Goal: Obtain resource: Download file/media

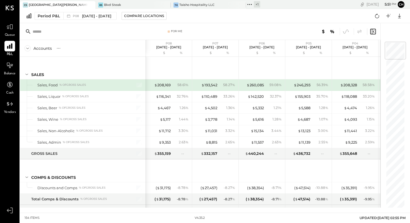
click at [14, 47] on div at bounding box center [9, 46] width 11 height 11
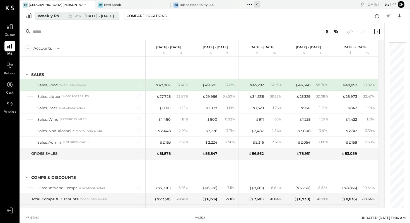
click at [57, 15] on div "Weekly P&L" at bounding box center [50, 16] width 24 height 6
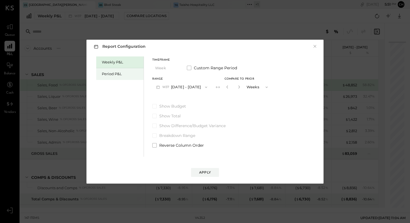
click at [112, 73] on div "Period P&L" at bounding box center [121, 73] width 39 height 5
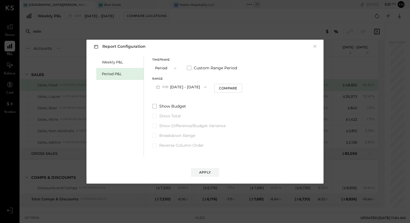
click at [208, 87] on icon "button" at bounding box center [205, 87] width 4 height 4
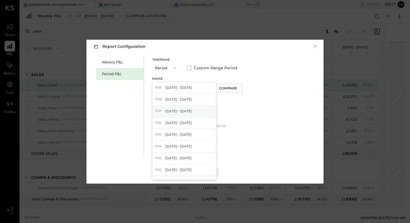
click at [205, 108] on div "P07 [DATE] - [DATE]" at bounding box center [185, 112] width 64 height 12
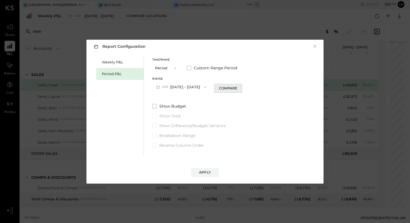
click at [233, 89] on div "Compare" at bounding box center [228, 88] width 18 height 5
click at [240, 88] on icon "button" at bounding box center [238, 86] width 3 height 3
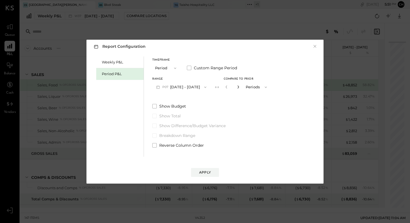
type input "*"
click at [214, 172] on button "Apply" at bounding box center [205, 172] width 28 height 9
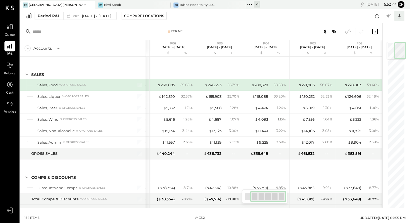
click at [400, 15] on icon at bounding box center [399, 15] width 7 height 7
click at [375, 47] on div "Excel" at bounding box center [382, 49] width 45 height 12
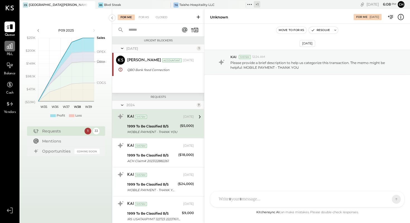
click at [9, 47] on icon at bounding box center [10, 46] width 6 height 6
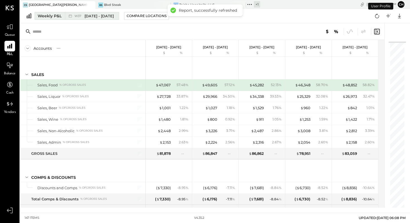
click at [57, 15] on div "Weekly P&L" at bounding box center [50, 16] width 24 height 6
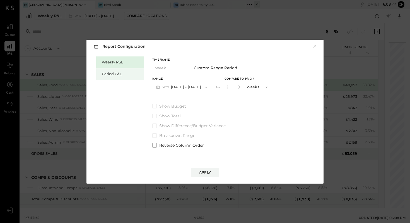
click at [111, 74] on div "Period P&L" at bounding box center [121, 73] width 39 height 5
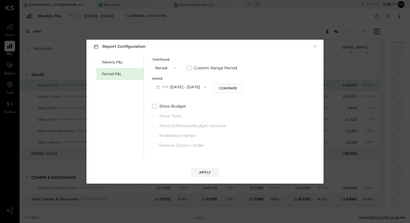
click at [208, 88] on icon "button" at bounding box center [205, 87] width 4 height 4
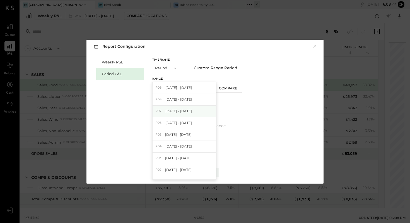
click at [200, 108] on div "P07 [DATE] - [DATE]" at bounding box center [185, 112] width 64 height 12
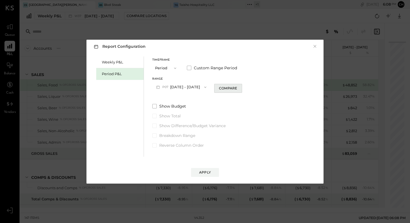
click at [235, 86] on div "Compare" at bounding box center [228, 88] width 18 height 5
click at [240, 86] on icon "button" at bounding box center [238, 86] width 3 height 3
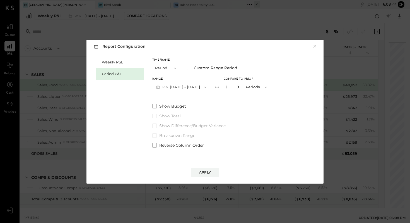
click at [240, 86] on icon "button" at bounding box center [238, 86] width 3 height 3
type input "*"
click at [205, 173] on div "Apply" at bounding box center [205, 172] width 12 height 5
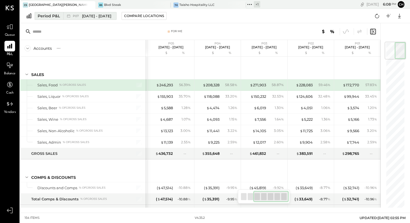
click at [114, 16] on div "P07 Jun 30 - Jul 27, 2025" at bounding box center [88, 15] width 50 height 7
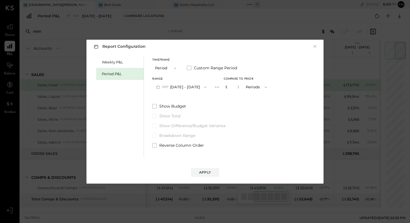
click at [228, 87] on icon "button" at bounding box center [226, 86] width 3 height 3
type input "*"
click at [213, 172] on button "Apply" at bounding box center [205, 172] width 28 height 9
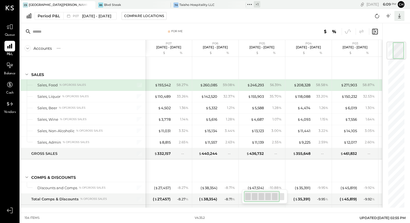
click at [400, 18] on icon at bounding box center [399, 15] width 7 height 7
click at [379, 49] on div "Excel" at bounding box center [382, 49] width 45 height 12
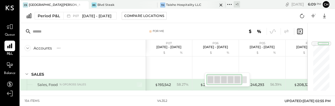
click at [166, 3] on div "Taisho Hospitality LLC" at bounding box center [183, 5] width 35 height 4
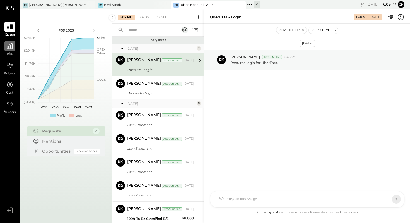
click at [10, 49] on icon at bounding box center [9, 45] width 7 height 7
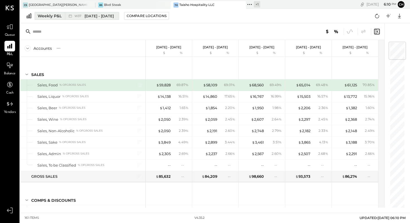
click at [47, 17] on div "Weekly P&L" at bounding box center [50, 16] width 24 height 6
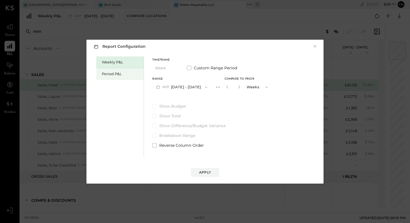
click at [110, 72] on div "Period P&L" at bounding box center [121, 73] width 39 height 5
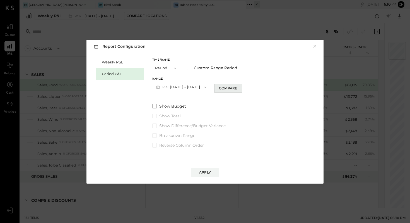
click at [237, 87] on div "Compare" at bounding box center [228, 88] width 18 height 5
click at [240, 86] on icon "button" at bounding box center [238, 86] width 3 height 3
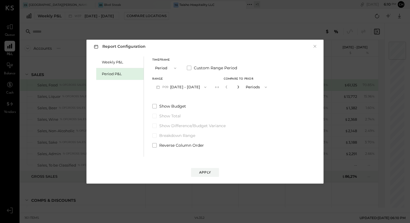
click at [240, 86] on icon "button" at bounding box center [238, 86] width 3 height 3
type input "*"
click at [213, 168] on button "Apply" at bounding box center [205, 172] width 28 height 9
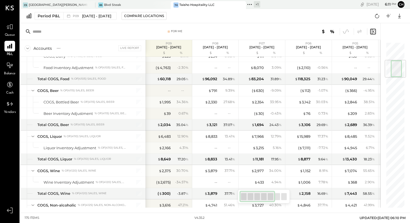
scroll to position [81, 0]
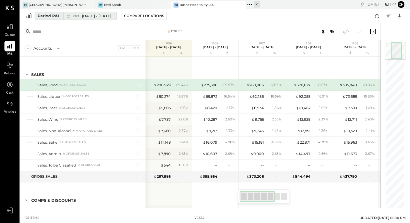
click at [97, 17] on span "[DATE] - [DATE]" at bounding box center [96, 15] width 29 height 5
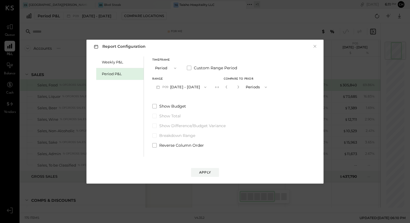
click at [174, 88] on button "P09 [DATE] - [DATE]" at bounding box center [181, 87] width 58 height 10
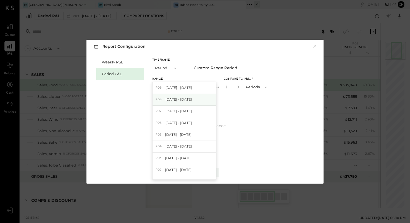
click at [173, 100] on span "[DATE] - [DATE]" at bounding box center [179, 99] width 27 height 5
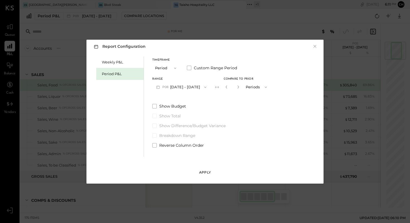
click at [212, 169] on button "Apply" at bounding box center [205, 172] width 28 height 9
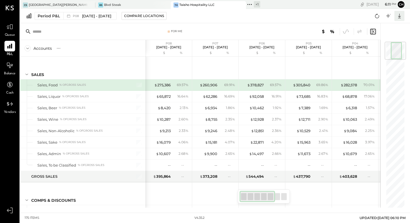
click at [400, 16] on icon at bounding box center [399, 16] width 3 height 5
click at [379, 50] on div "Excel" at bounding box center [382, 49] width 45 height 12
